Goal: Task Accomplishment & Management: Manage account settings

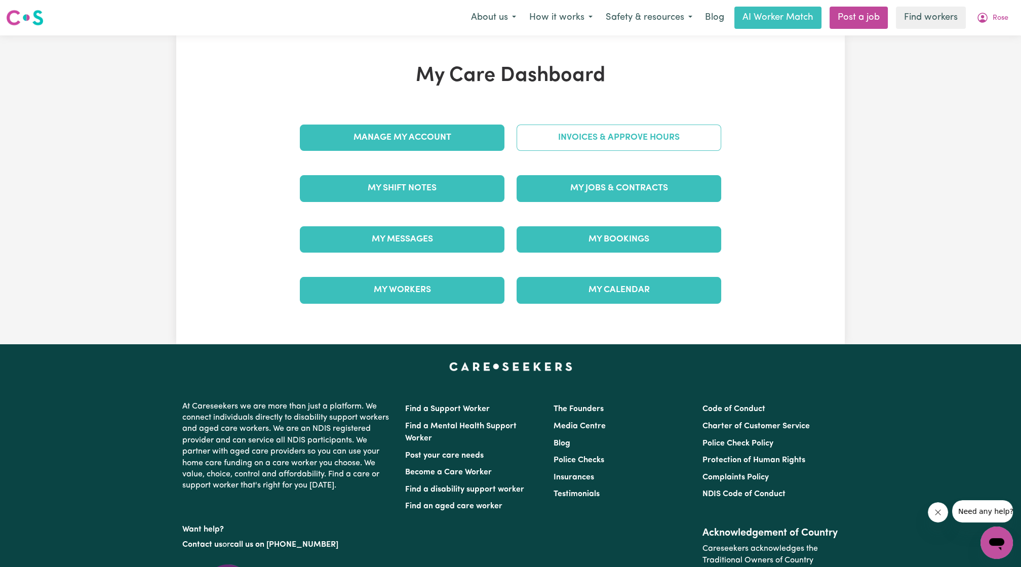
click at [596, 138] on link "Invoices & Approve Hours" at bounding box center [618, 138] width 205 height 26
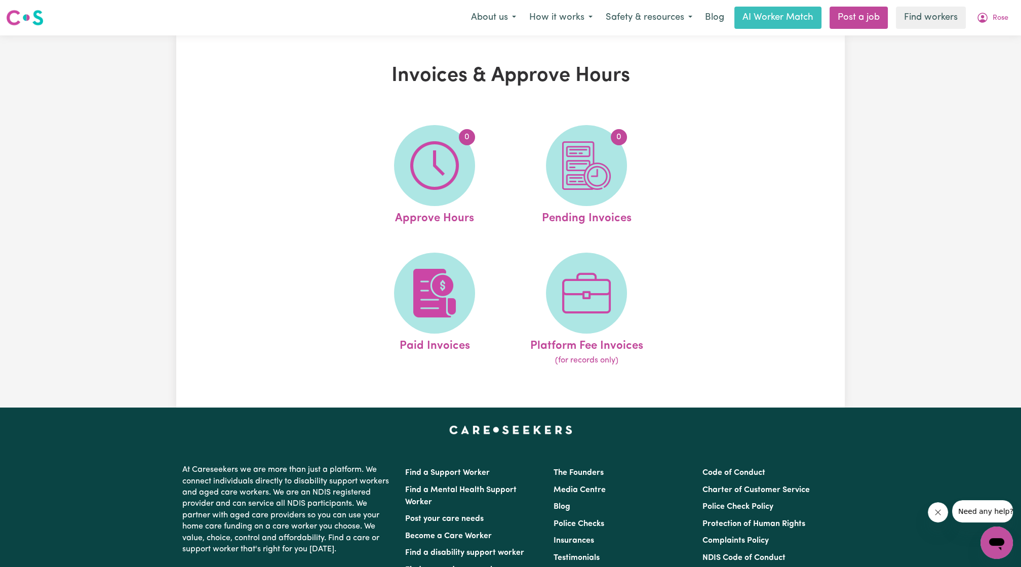
click at [438, 250] on ul "0 Approve Hours 0 Pending Invoices Paid Invoices Platform Fee Invoices (for rec…" at bounding box center [511, 245] width 304 height 267
click at [435, 270] on img at bounding box center [434, 293] width 49 height 49
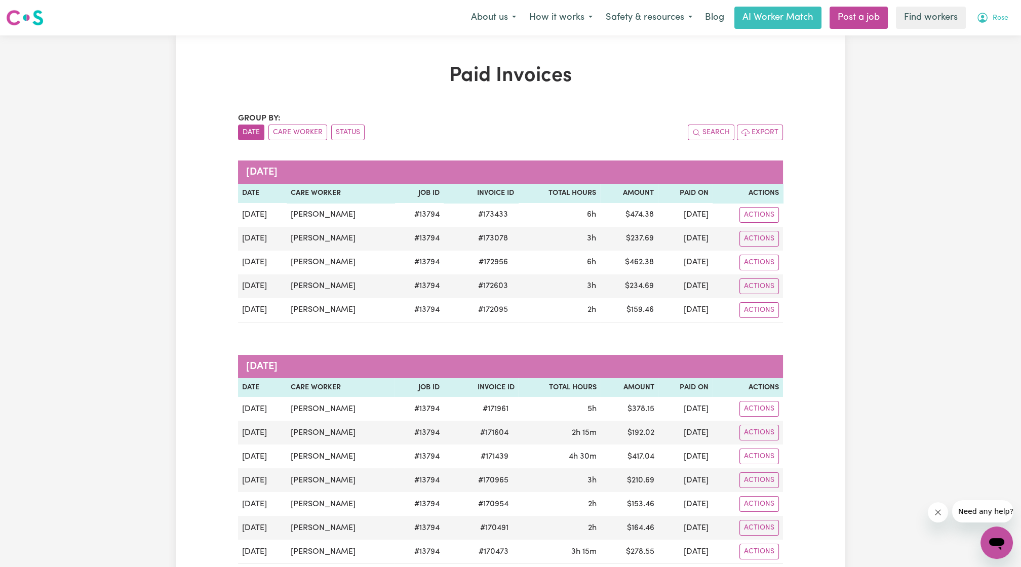
click at [1003, 26] on button "Rose" at bounding box center [992, 17] width 45 height 21
click at [992, 62] on link "Logout" at bounding box center [974, 58] width 80 height 19
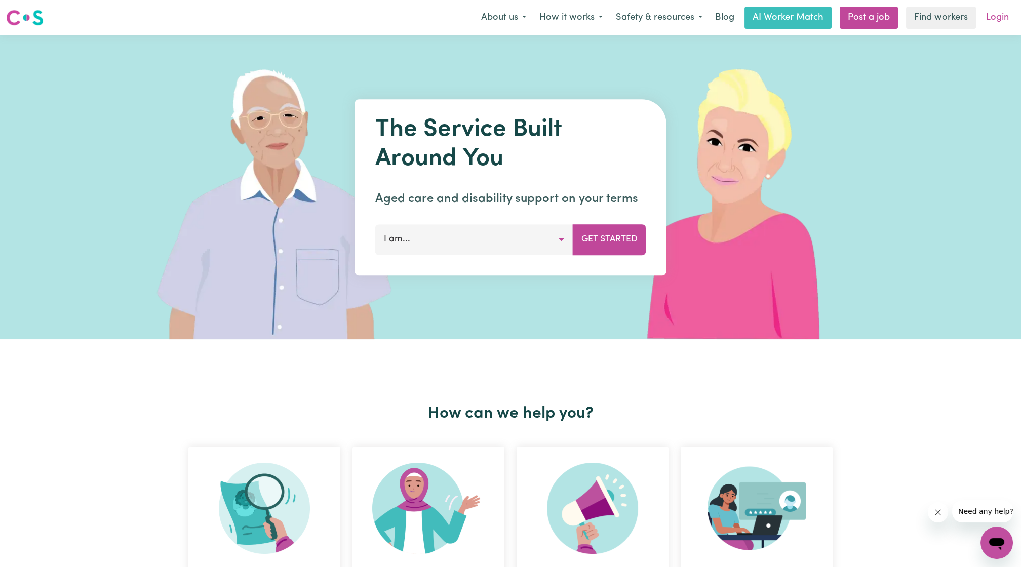
click at [990, 24] on link "Login" at bounding box center [997, 18] width 35 height 22
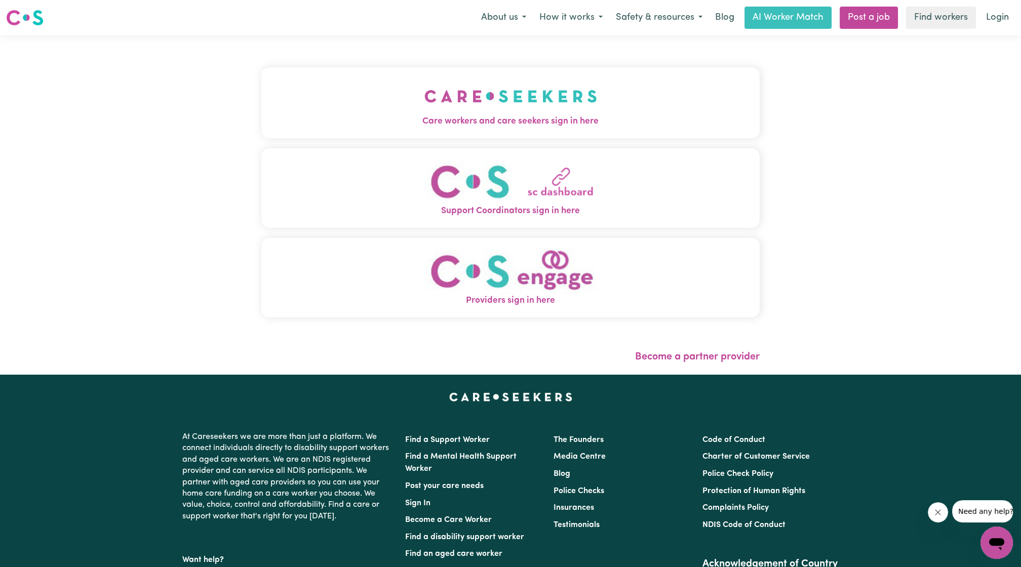
click at [480, 145] on div "Care workers and care seekers sign in here Support Coordinators sign in here Pr…" at bounding box center [510, 198] width 498 height 284
click at [477, 132] on button "Care workers and care seekers sign in here" at bounding box center [510, 102] width 498 height 71
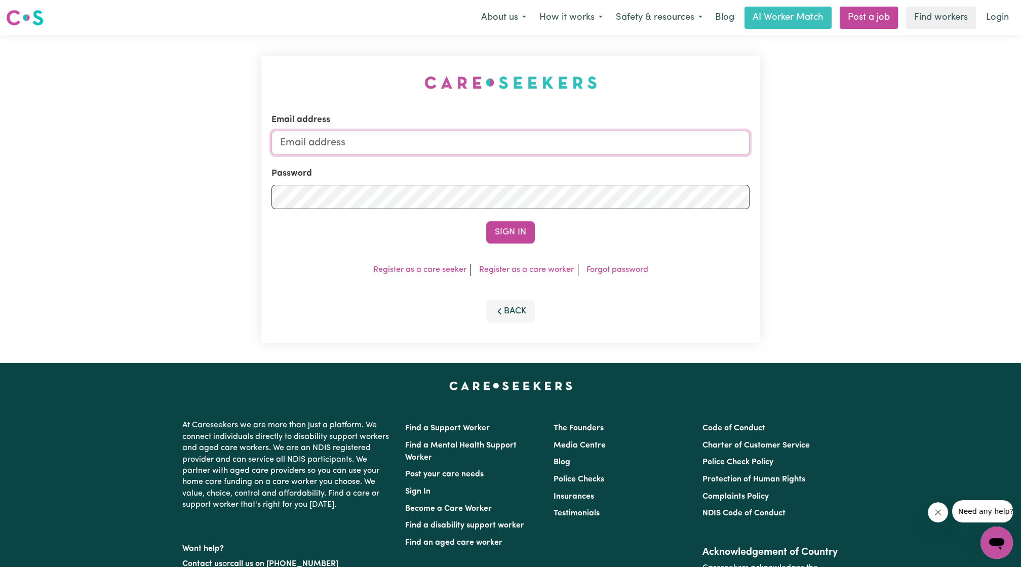
drag, startPoint x: 445, startPoint y: 140, endPoint x: 441, endPoint y: 153, distance: 14.1
click at [445, 140] on input "Email address" at bounding box center [510, 143] width 478 height 24
drag, startPoint x: 346, startPoint y: 144, endPoint x: 566, endPoint y: 168, distance: 221.6
click at [563, 169] on form "Email address [EMAIL_ADDRESS][PERSON_NAME][DOMAIN_NAME] Password Sign In" at bounding box center [510, 178] width 478 height 130
type input "[EMAIL_ADDRESS][DOMAIN_NAME]"
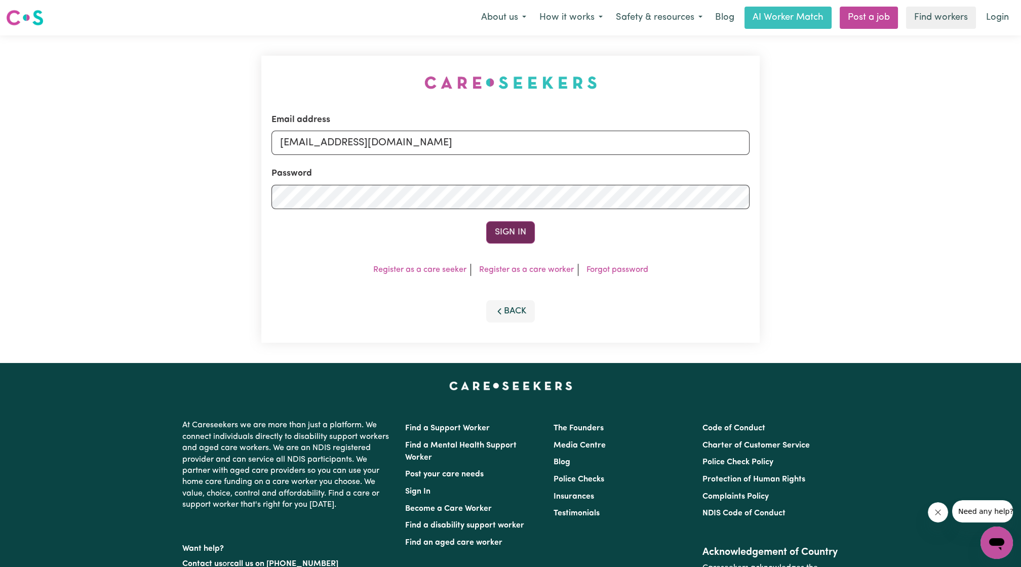
click at [526, 226] on button "Sign In" at bounding box center [510, 232] width 49 height 22
